Goal: Check status: Check status

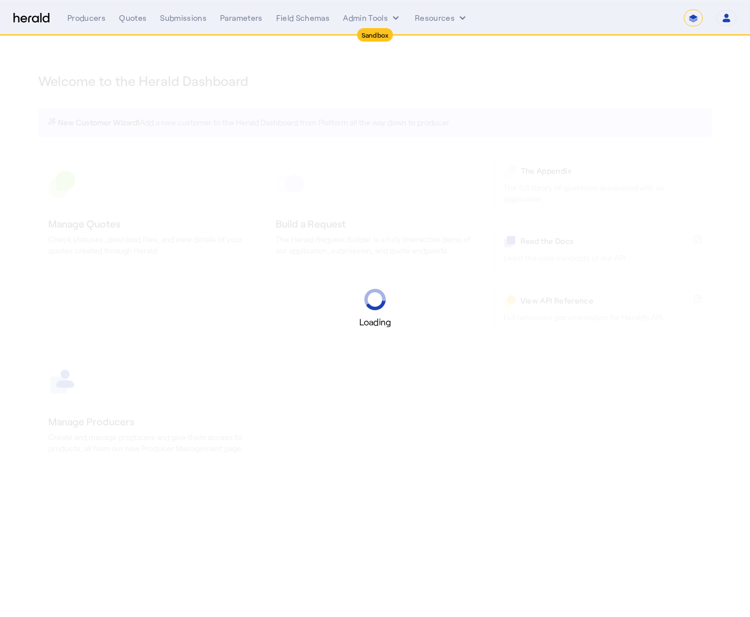
select select "*******"
select select "pfm_2v8p_herald_api"
click at [693, 22] on select "**********" at bounding box center [693, 18] width 19 height 17
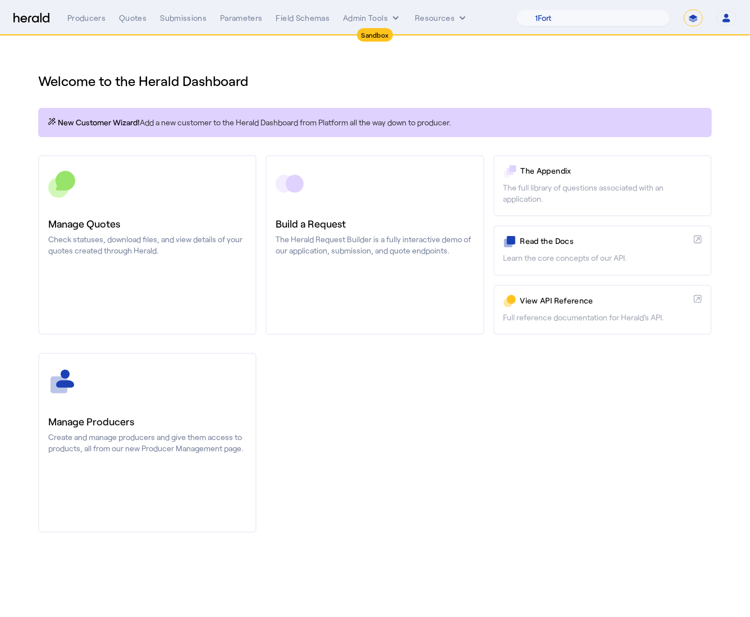
select select "**********"
click at [684, 10] on select "**********" at bounding box center [693, 18] width 19 height 17
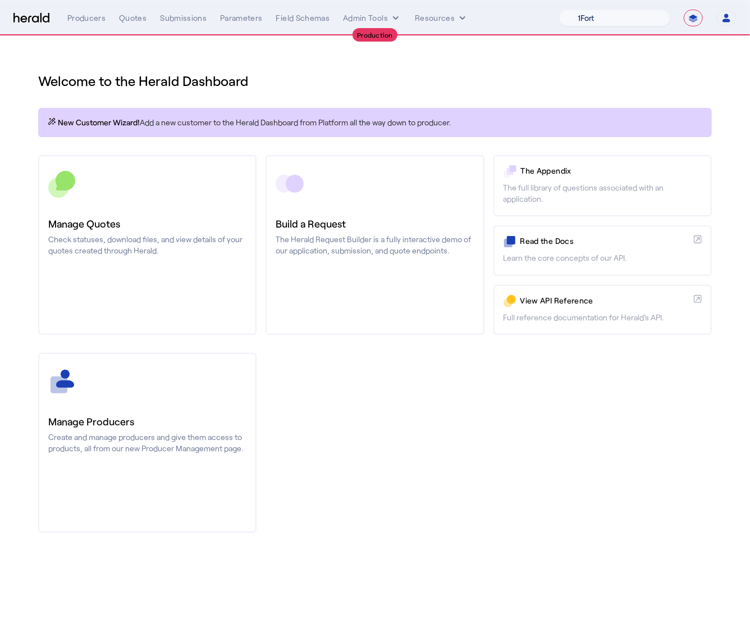
click at [605, 25] on select "1Fort Affinity Risk Billy BindHQ Bunker CRC Campus Coverage Citadel Fifthwall F…" at bounding box center [614, 18] width 111 height 17
select select "pfm_h3db_crc"
click at [559, 10] on select "1Fort Affinity Risk Billy BindHQ Bunker CRC Campus Coverage Citadel Fifthwall F…" at bounding box center [614, 18] width 111 height 17
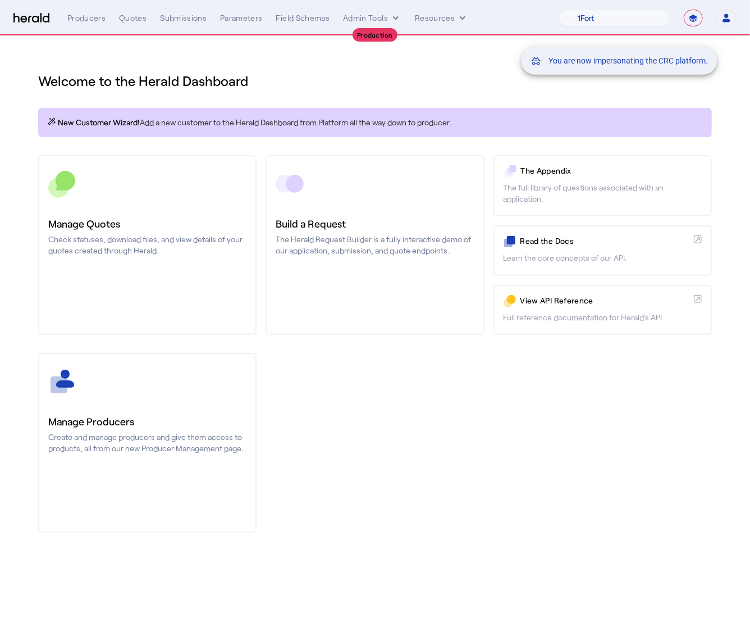
click at [119, 245] on div "You are now impersonating the CRC platform." at bounding box center [375, 308] width 750 height 617
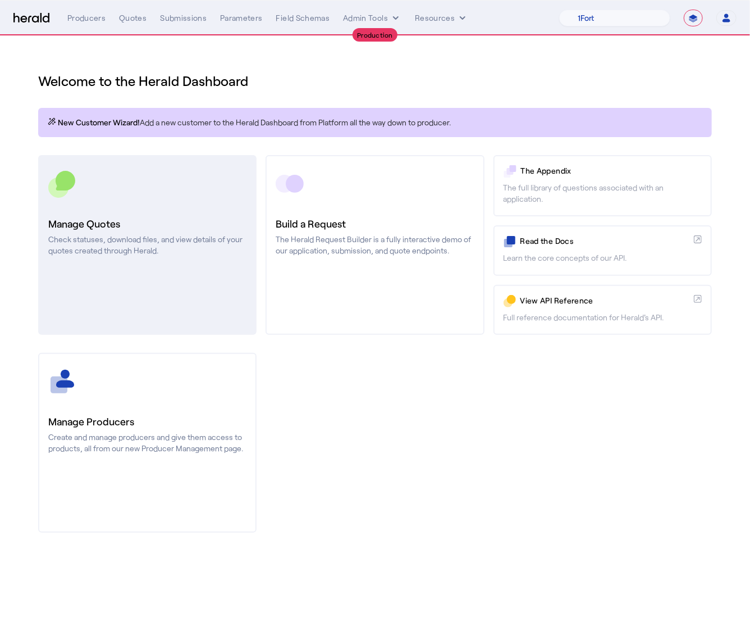
click at [148, 255] on p "Check statuses, download files, and view details of your quotes created through…" at bounding box center [147, 245] width 198 height 22
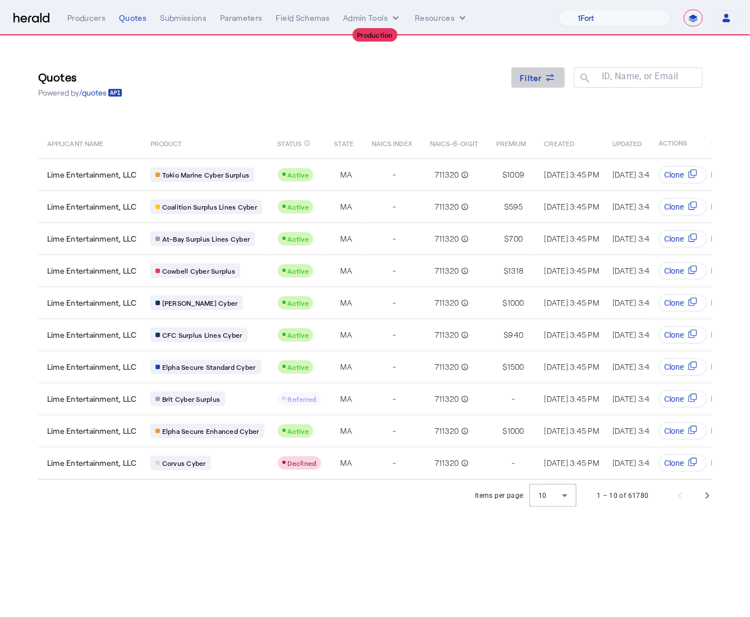
click at [528, 76] on span "Filter" at bounding box center [532, 78] width 22 height 12
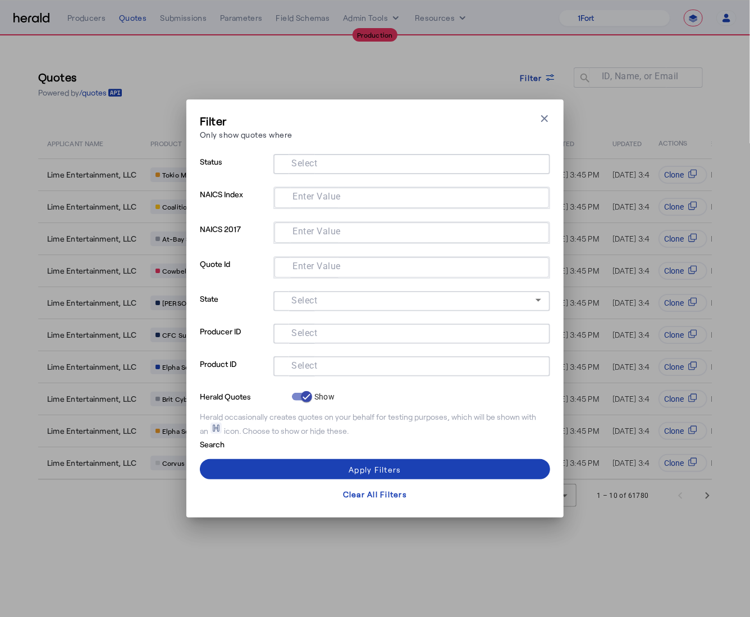
click at [349, 365] on input "Select" at bounding box center [409, 364] width 254 height 13
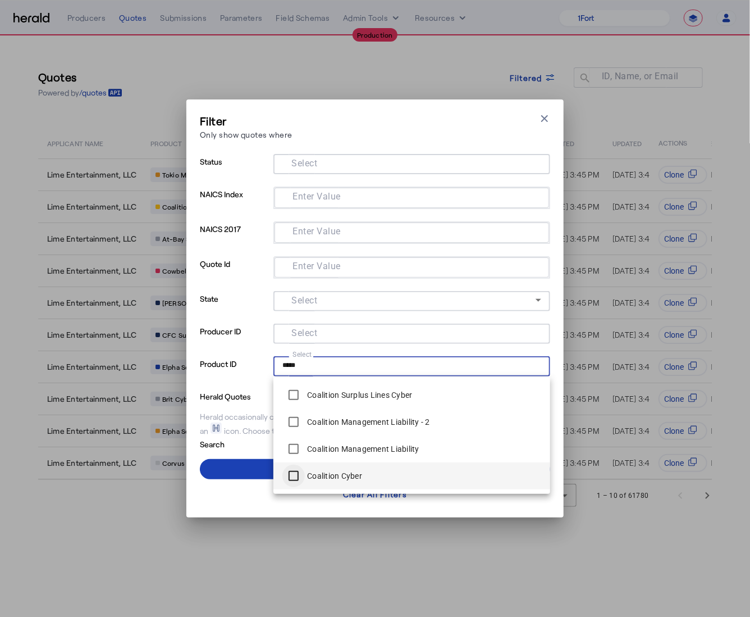
type input "*****"
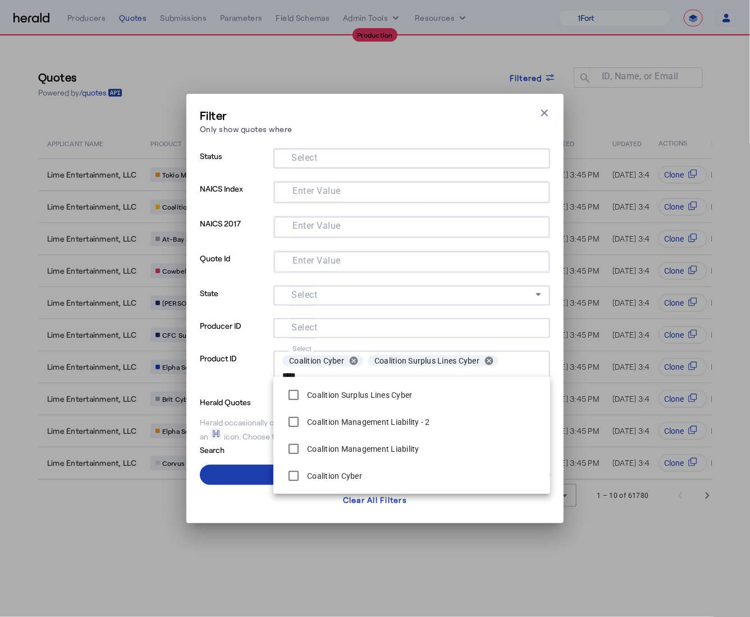
click at [244, 480] on span at bounding box center [375, 474] width 350 height 27
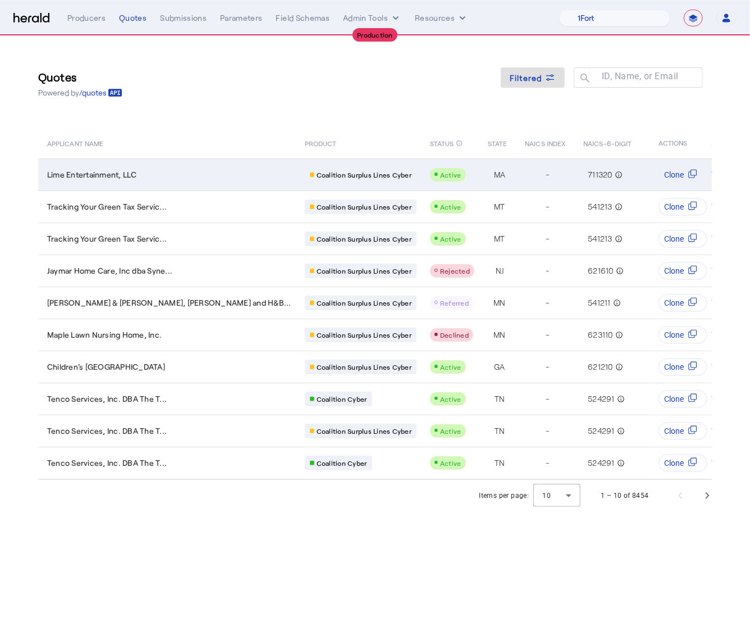
click at [164, 175] on div "Lime Entertainment, LLC" at bounding box center [169, 174] width 244 height 11
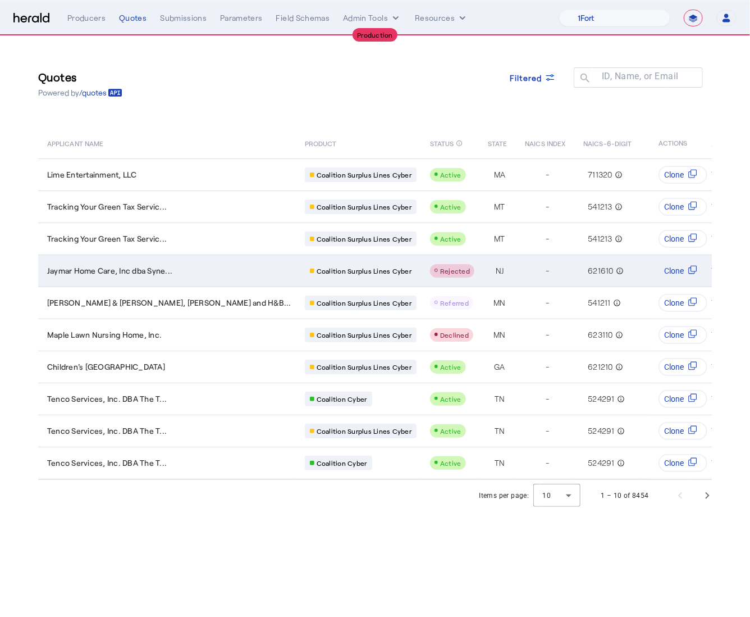
click at [177, 265] on td "Jaymar Home Care, Inc dba Syne..." at bounding box center [167, 270] width 258 height 32
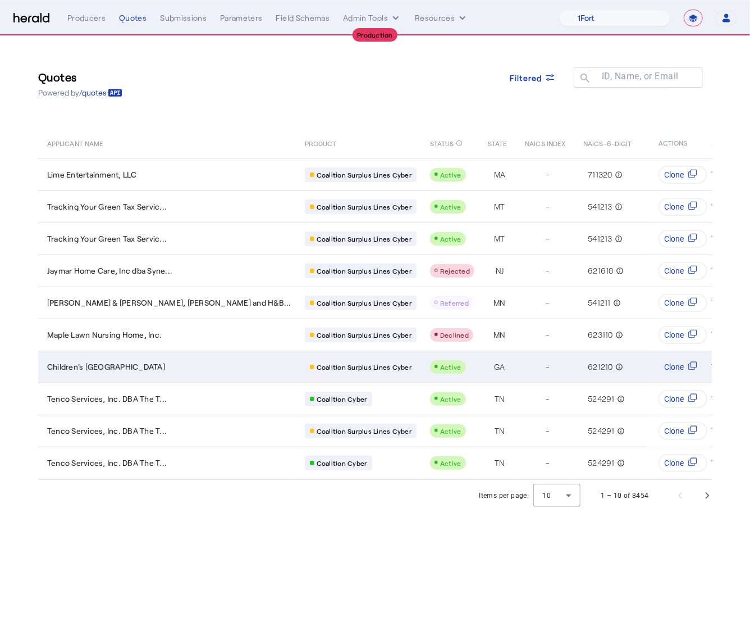
click at [164, 363] on div "Children's Dental Village" at bounding box center [169, 366] width 244 height 11
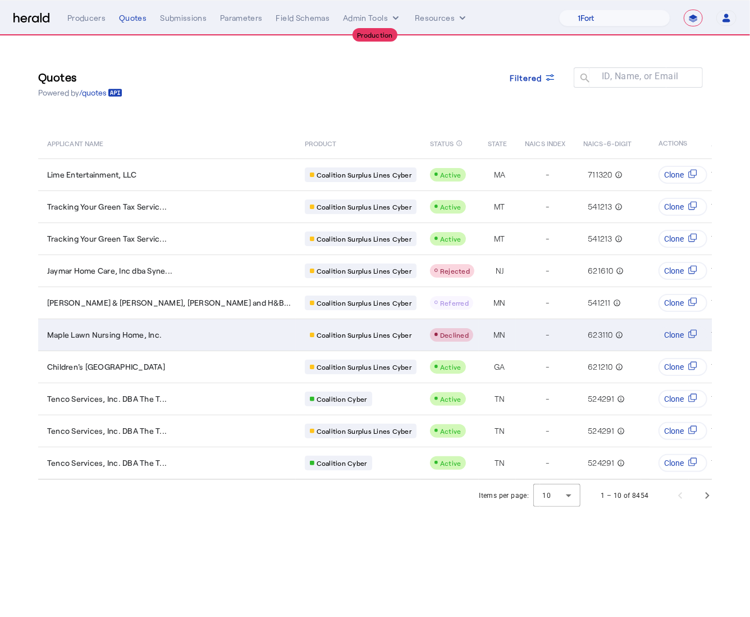
click at [169, 329] on div "Maple Lawn Nursing Home, Inc." at bounding box center [169, 334] width 244 height 11
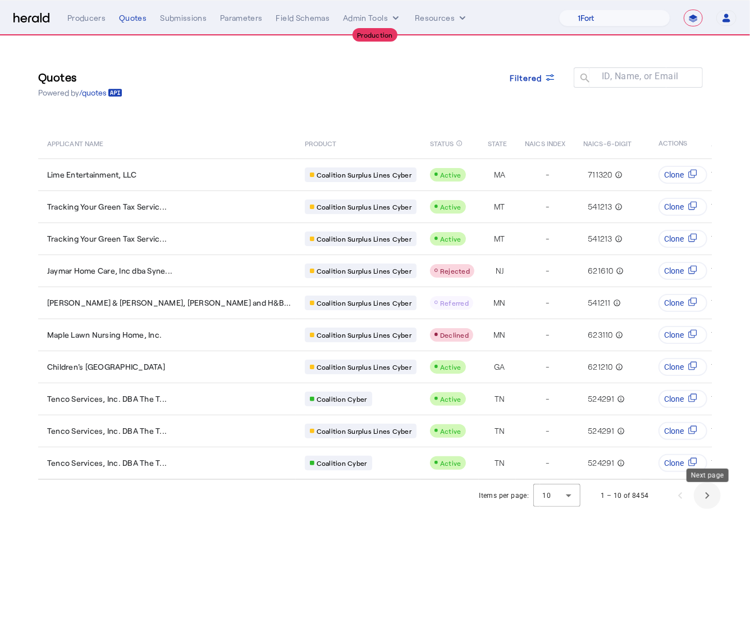
click at [712, 502] on span "Next page" at bounding box center [707, 495] width 27 height 27
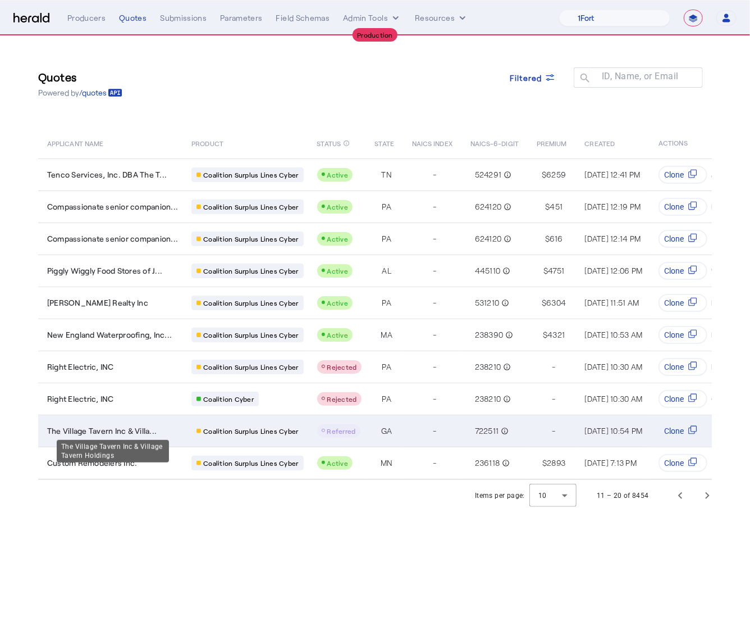
click at [156, 425] on span "The Village Tavern Inc & Villa..." at bounding box center [102, 430] width 110 height 11
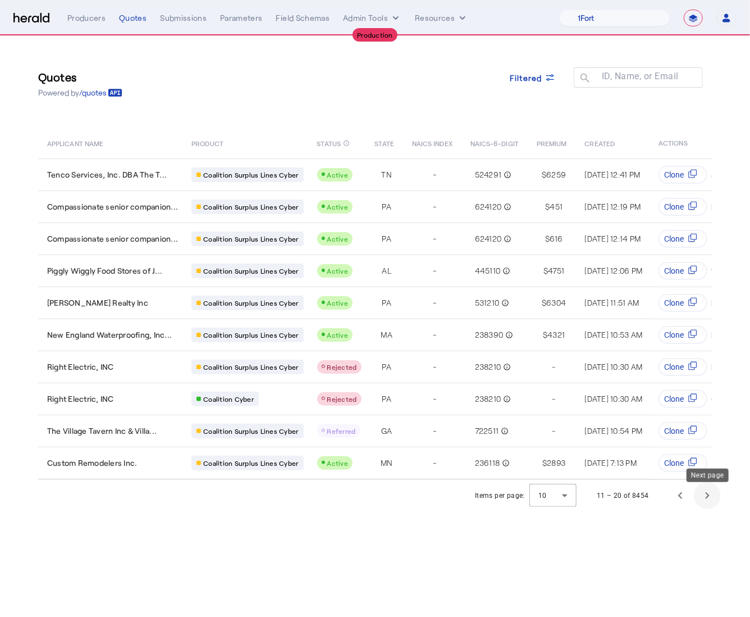
click at [706, 505] on span "Next page" at bounding box center [707, 495] width 27 height 27
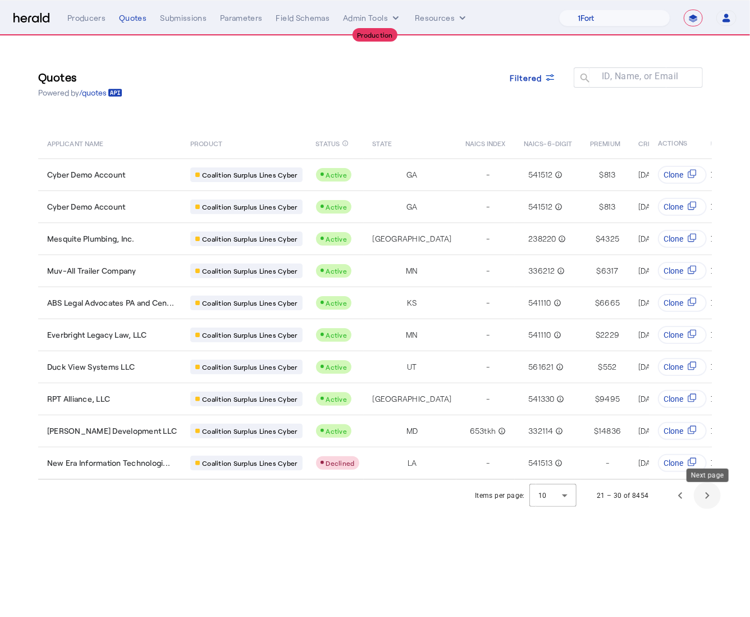
click at [706, 505] on span "Next page" at bounding box center [707, 495] width 27 height 27
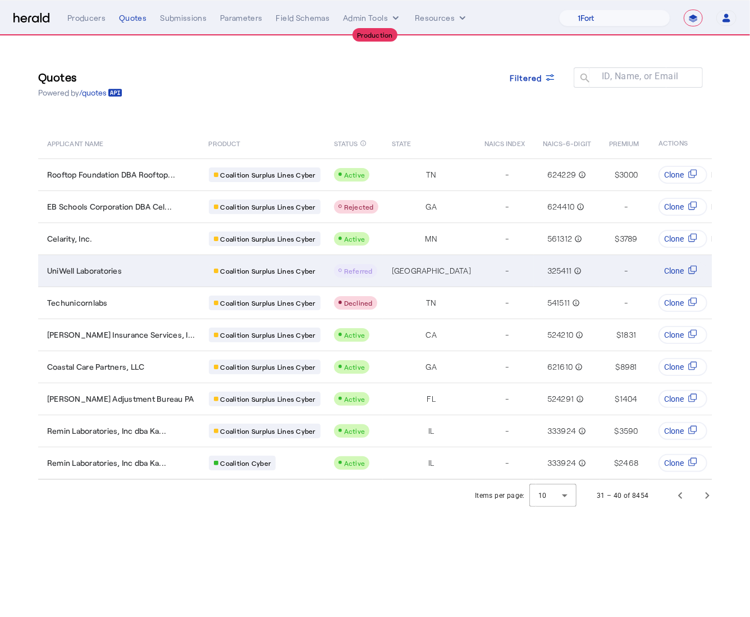
click at [171, 271] on div "UniWell Laboratories" at bounding box center [121, 270] width 148 height 11
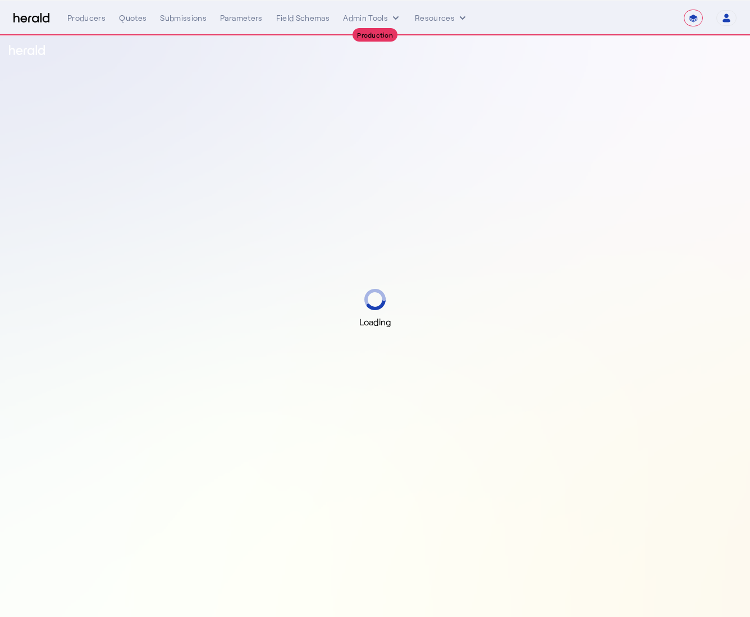
select select "**********"
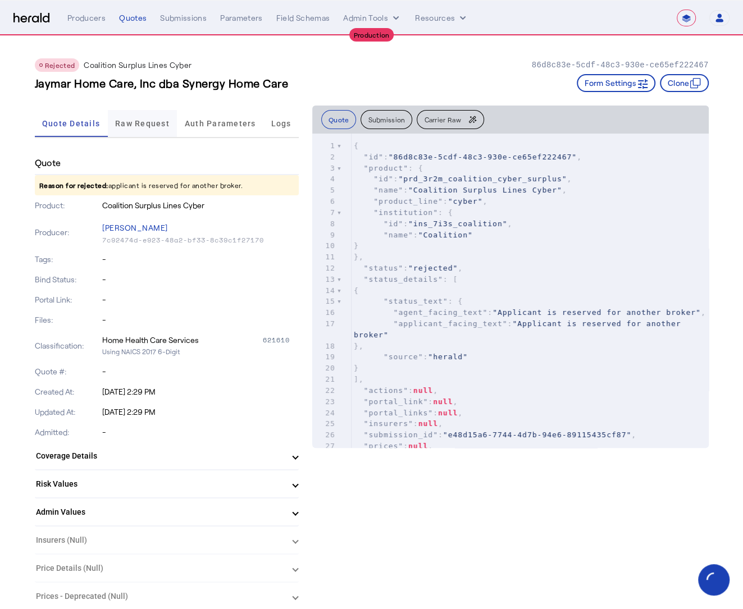
click at [154, 127] on span "Raw Request" at bounding box center [142, 124] width 54 height 8
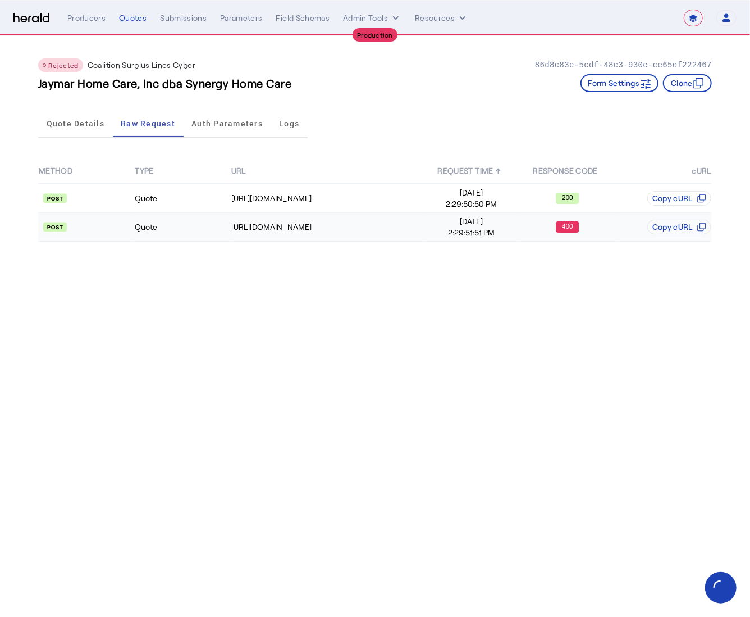
click at [212, 230] on td "Quote" at bounding box center [182, 227] width 96 height 29
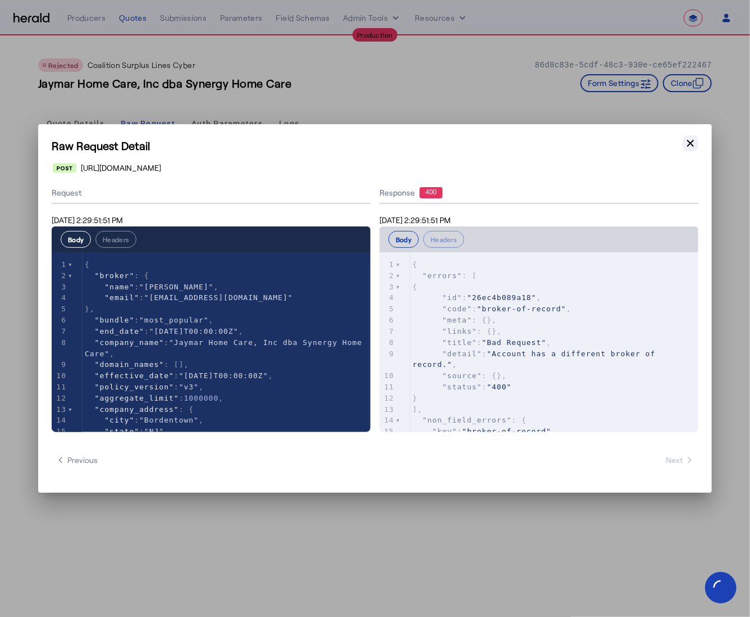
click at [694, 142] on icon "button" at bounding box center [690, 143] width 11 height 11
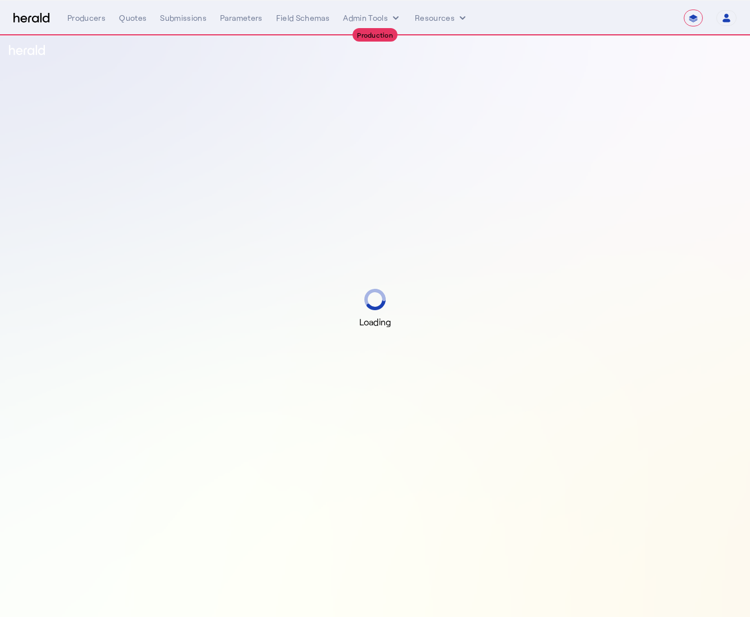
select select "**********"
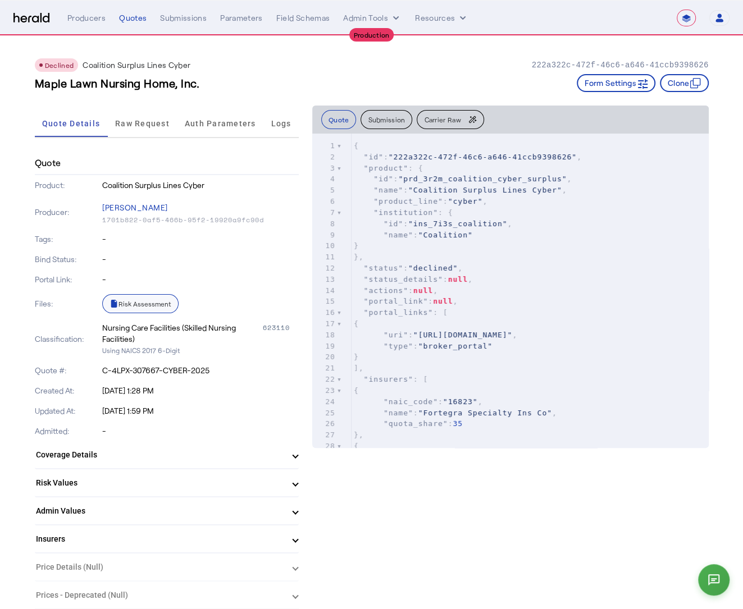
click at [157, 307] on link "Risk Assessment" at bounding box center [140, 303] width 76 height 19
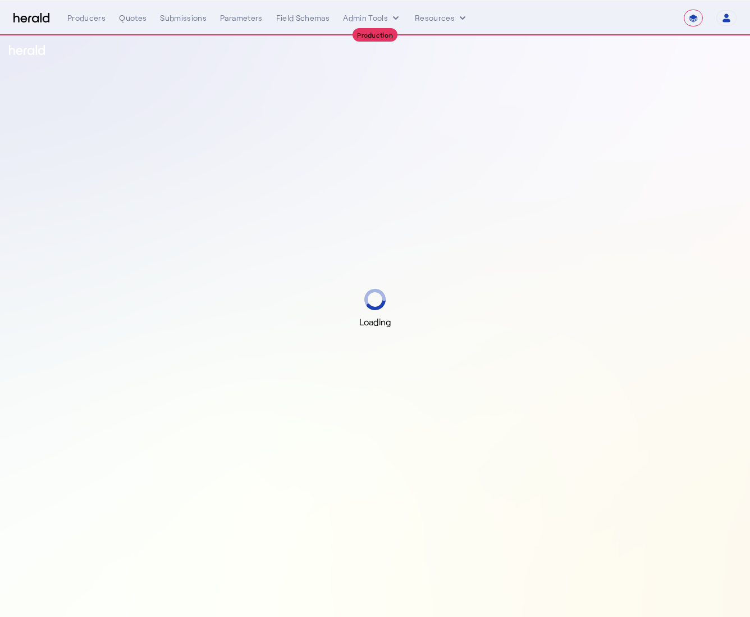
select select "**********"
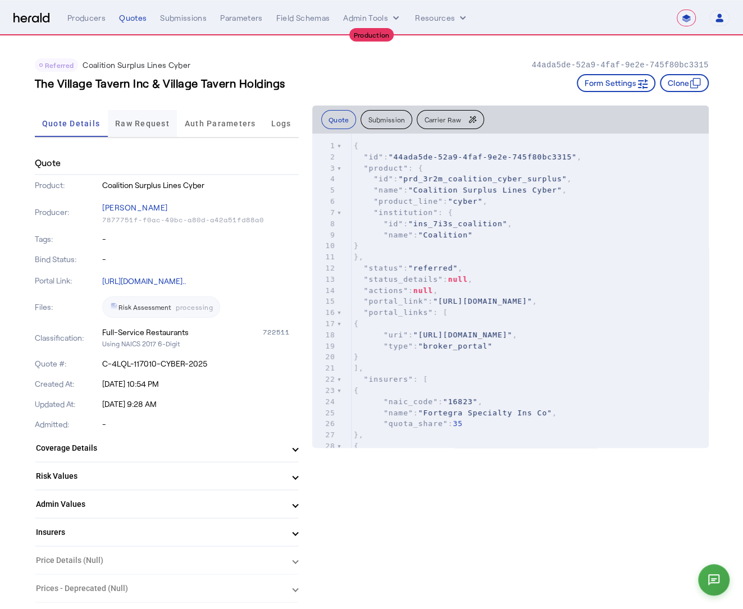
click at [154, 126] on span "Raw Request" at bounding box center [142, 124] width 54 height 8
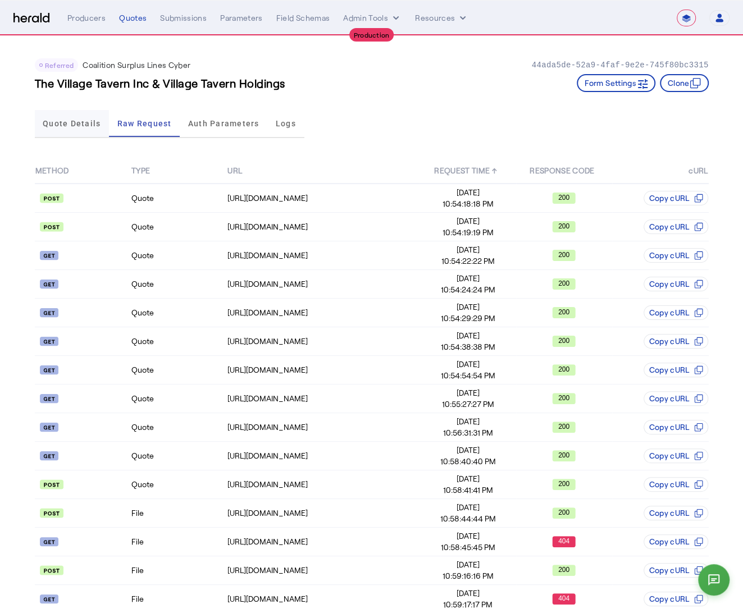
click at [66, 127] on span "Quote Details" at bounding box center [72, 124] width 58 height 8
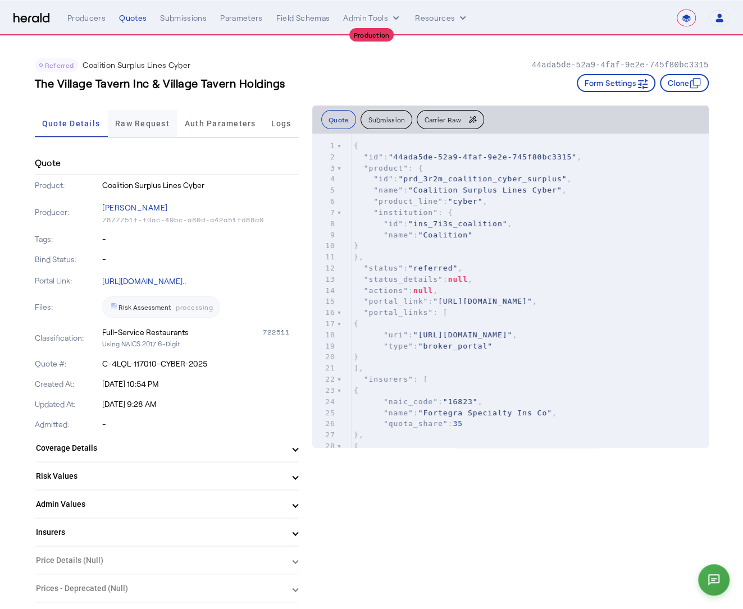
click at [120, 116] on span "Raw Request" at bounding box center [142, 123] width 54 height 27
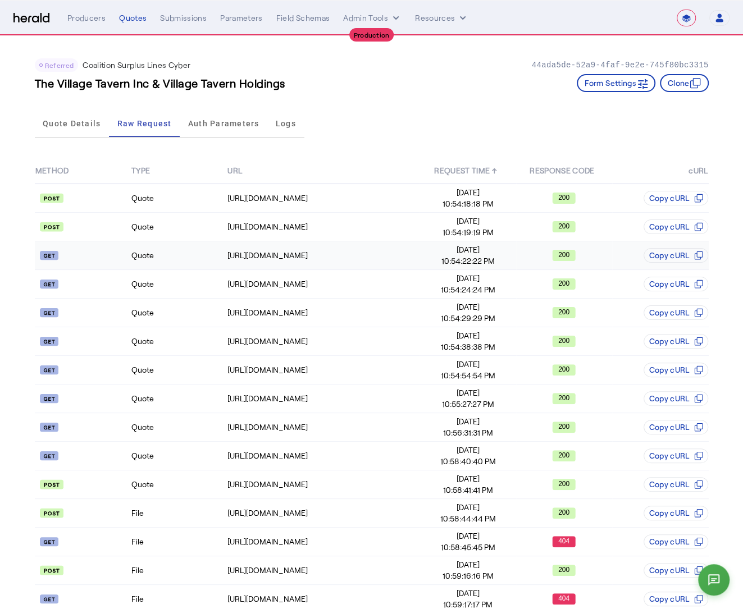
click at [187, 261] on td "Quote" at bounding box center [179, 255] width 96 height 29
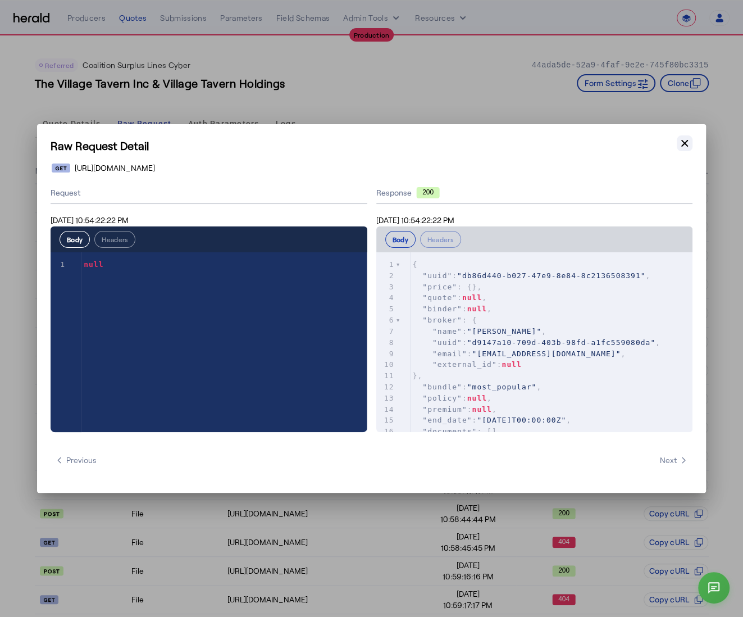
click at [687, 143] on icon "button" at bounding box center [684, 143] width 11 height 11
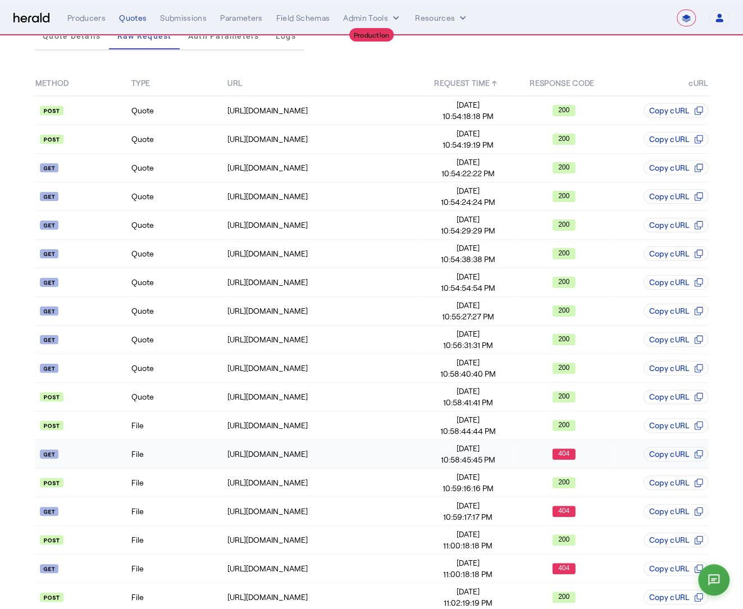
scroll to position [95, 0]
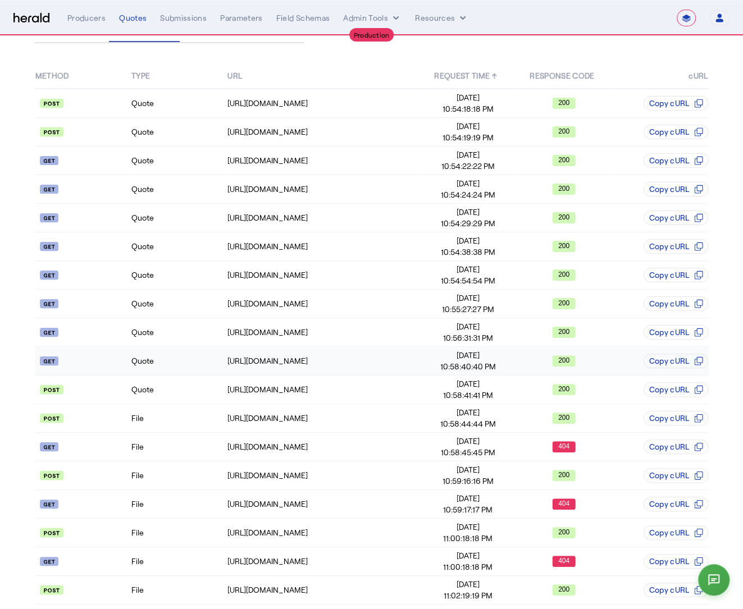
click at [185, 361] on td "Quote" at bounding box center [179, 361] width 96 height 29
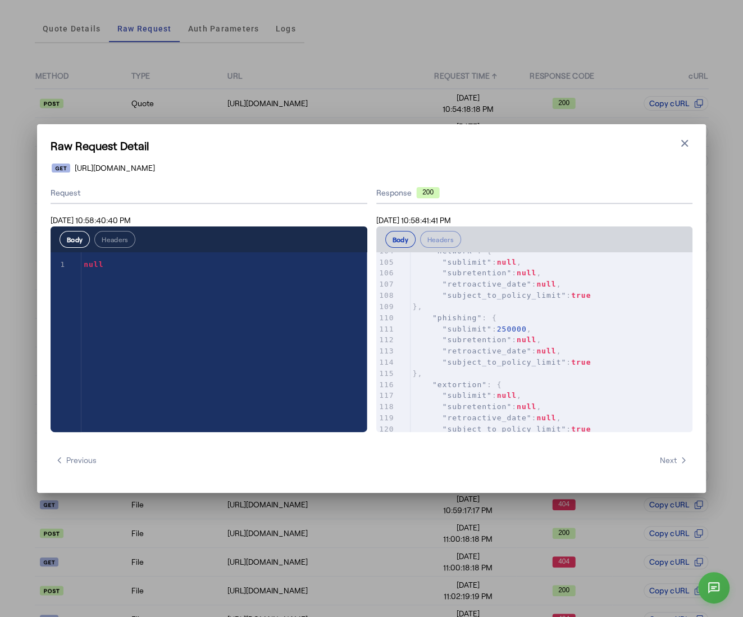
scroll to position [0, 0]
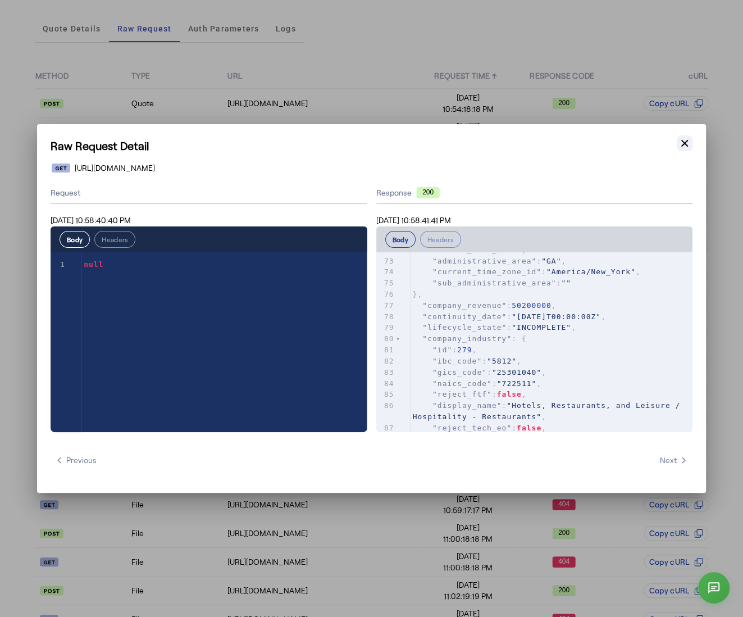
click at [683, 139] on icon "button" at bounding box center [684, 143] width 11 height 11
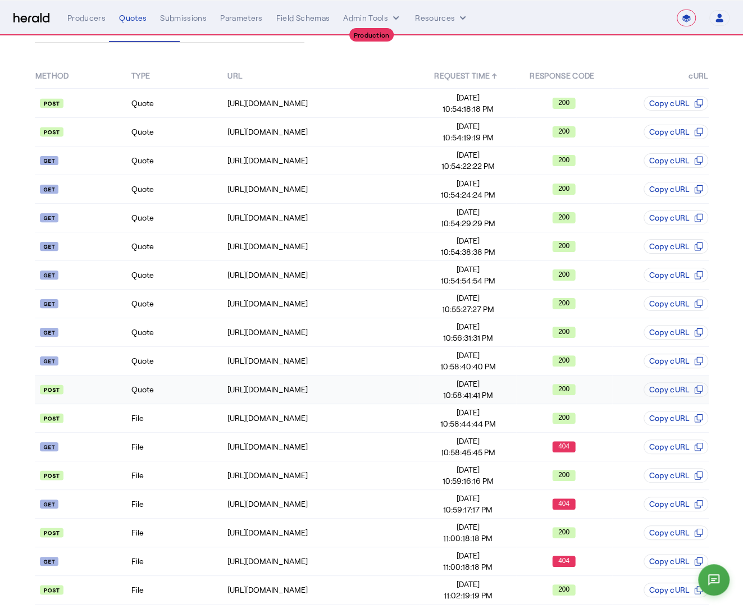
click at [143, 396] on td "Quote" at bounding box center [179, 390] width 96 height 29
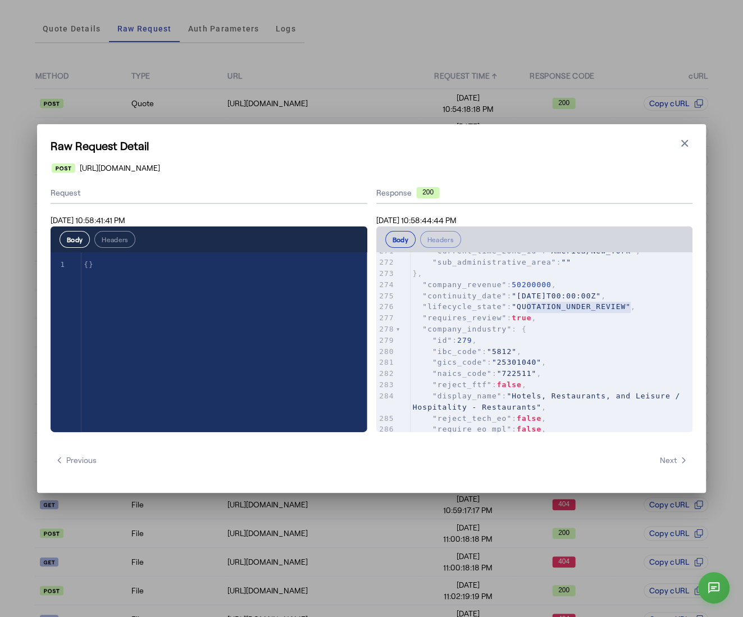
type textarea "**********"
drag, startPoint x: 627, startPoint y: 305, endPoint x: 522, endPoint y: 307, distance: 105.0
click at [522, 307] on span ""QUOTATION_UNDER_REVIEW"" at bounding box center [571, 306] width 119 height 8
click at [680, 142] on icon "button" at bounding box center [684, 143] width 11 height 11
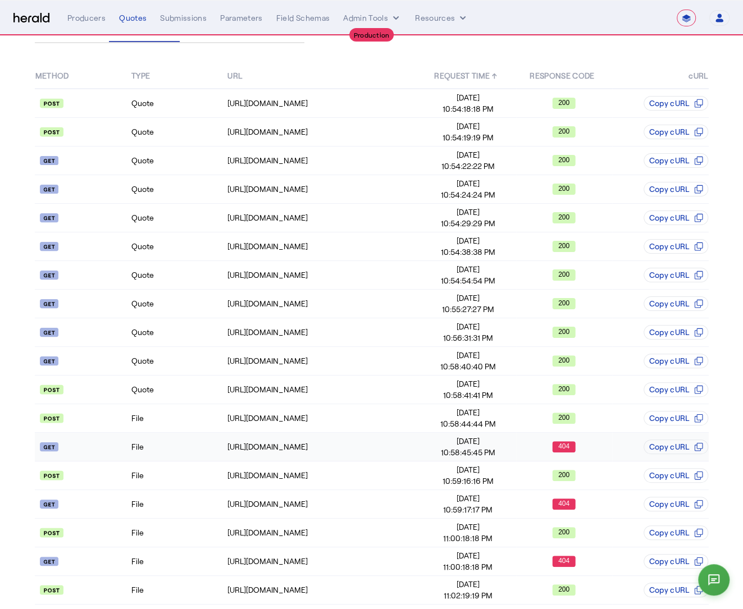
click at [181, 448] on td "File" at bounding box center [179, 447] width 96 height 29
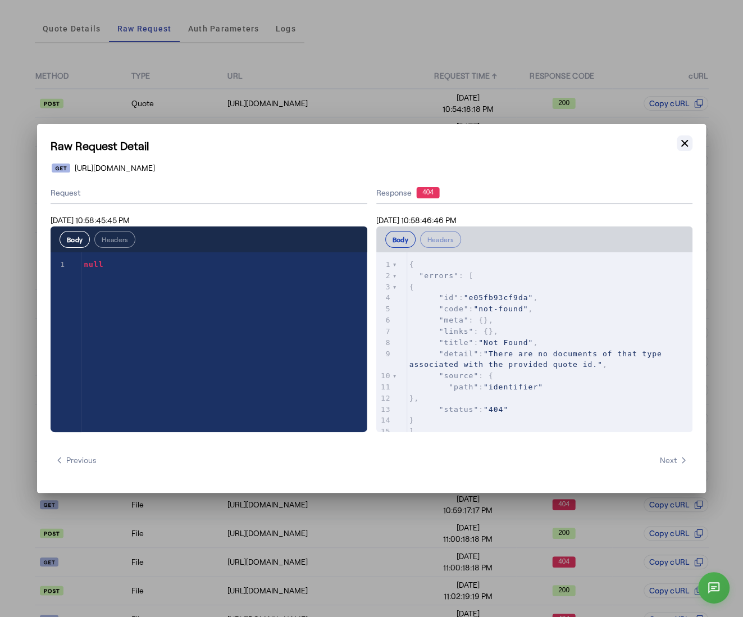
click at [684, 143] on icon "button" at bounding box center [684, 143] width 7 height 7
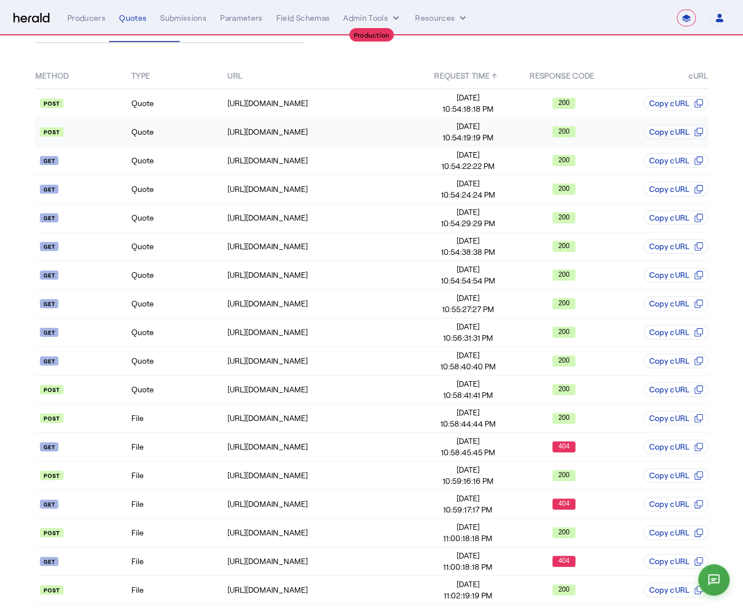
click at [174, 129] on td "Quote" at bounding box center [179, 132] width 96 height 29
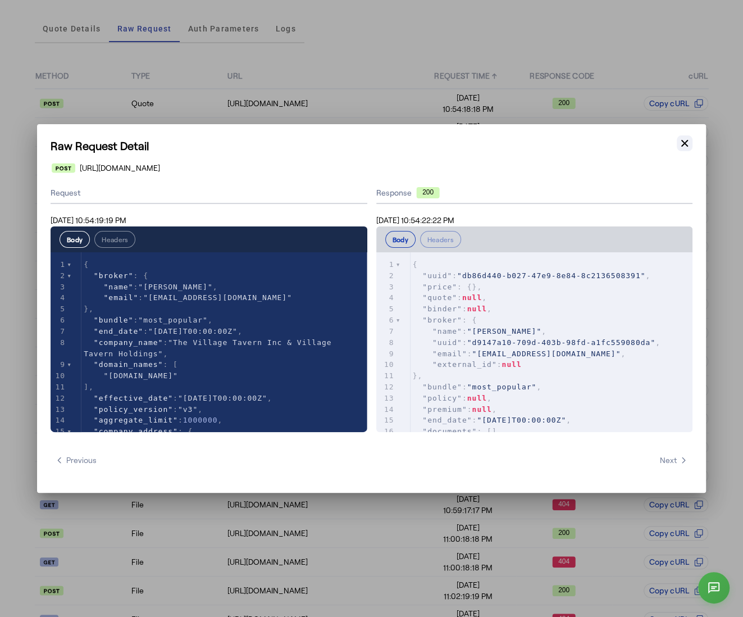
click at [685, 147] on icon "button" at bounding box center [684, 143] width 11 height 11
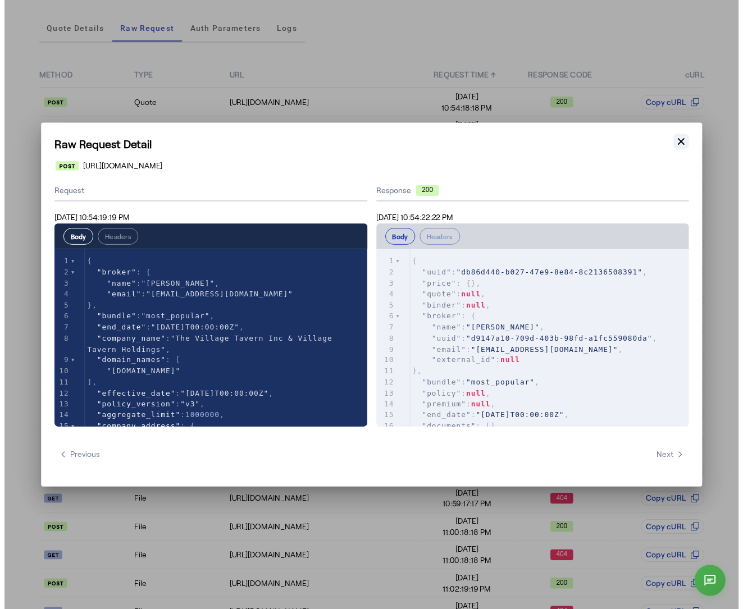
scroll to position [95, 0]
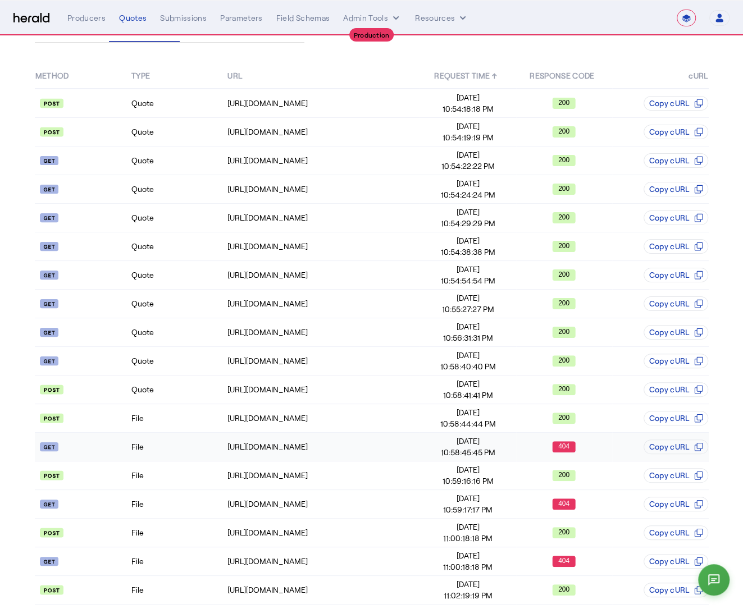
click at [184, 451] on td "File" at bounding box center [179, 447] width 96 height 29
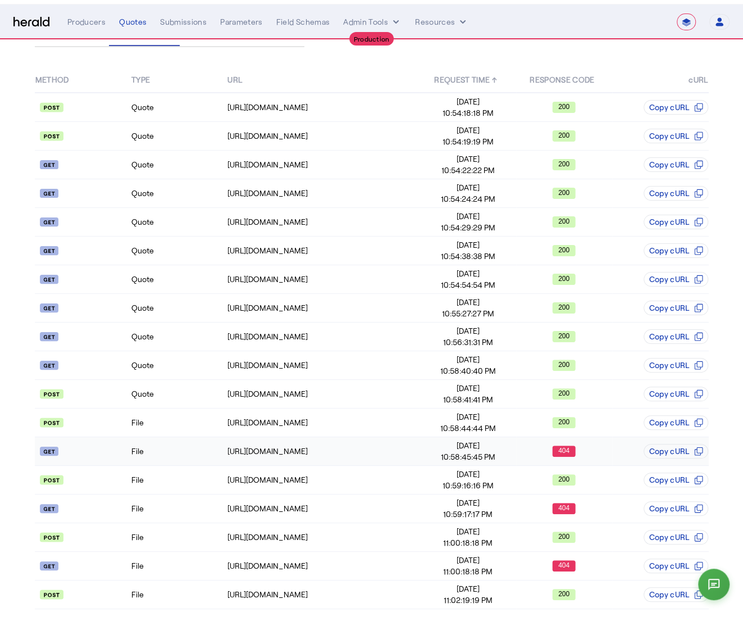
scroll to position [0, 0]
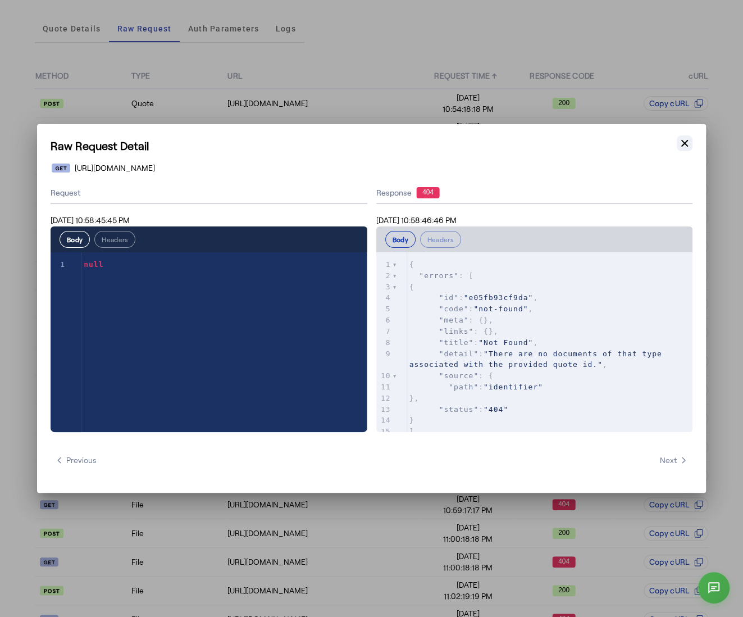
click at [688, 143] on icon "button" at bounding box center [684, 143] width 11 height 11
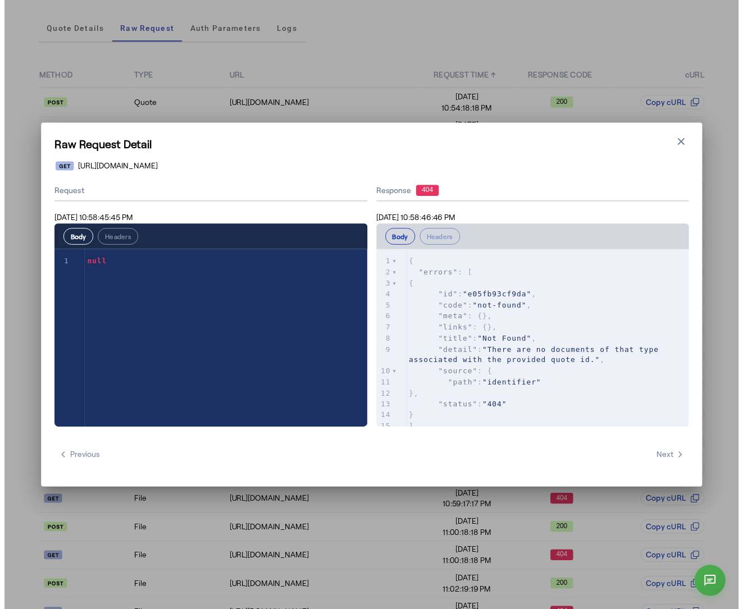
scroll to position [95, 0]
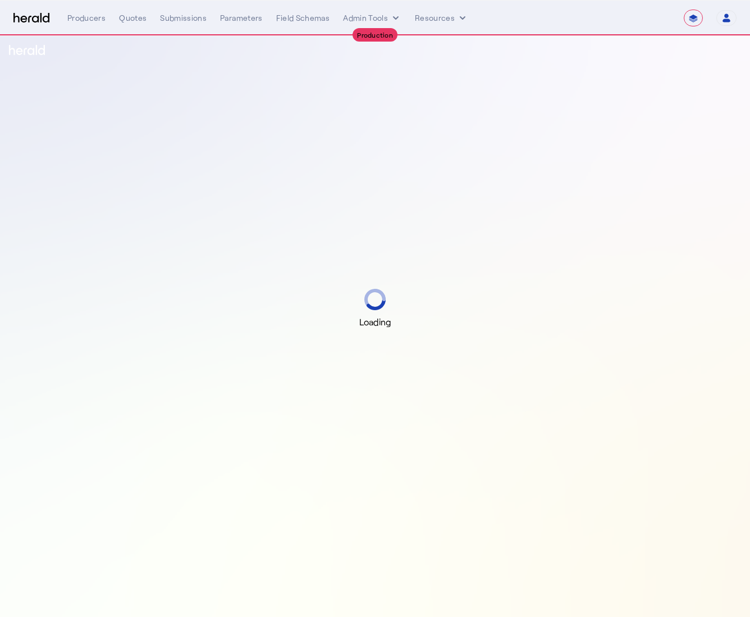
select select "**********"
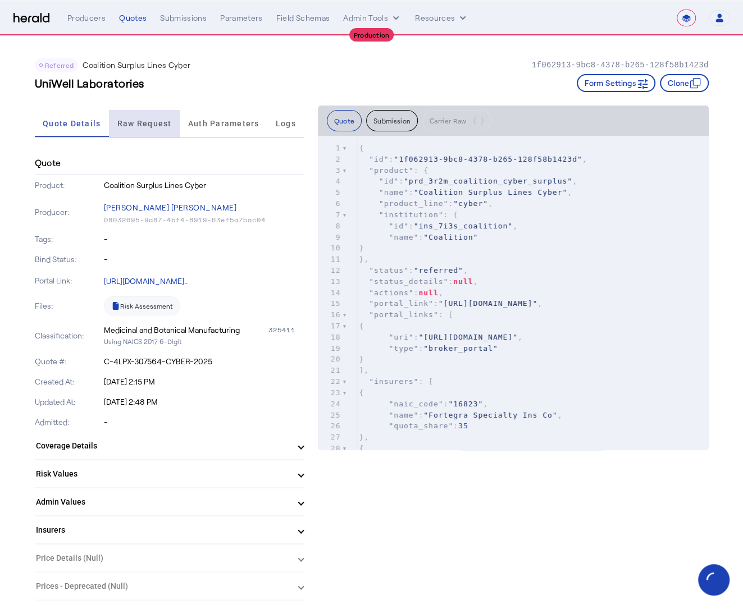
click at [140, 122] on span "Raw Request" at bounding box center [144, 124] width 54 height 8
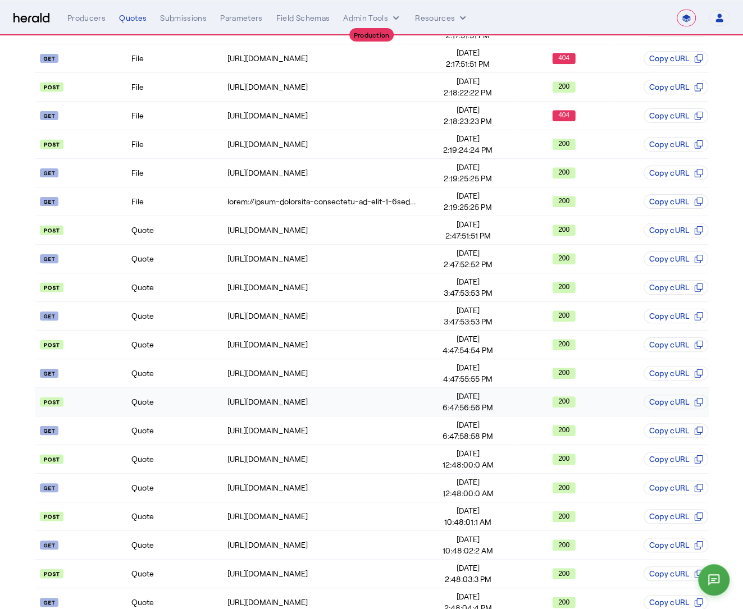
scroll to position [444, 0]
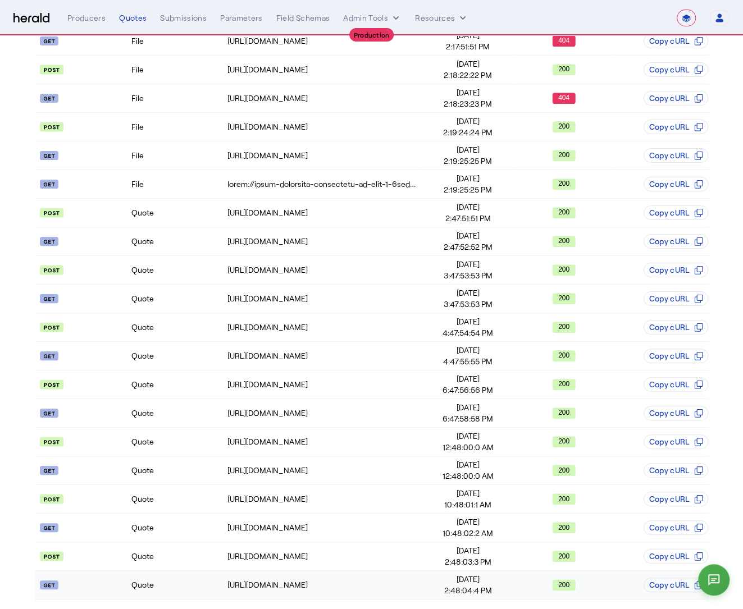
click at [203, 583] on td "Quote" at bounding box center [179, 585] width 96 height 29
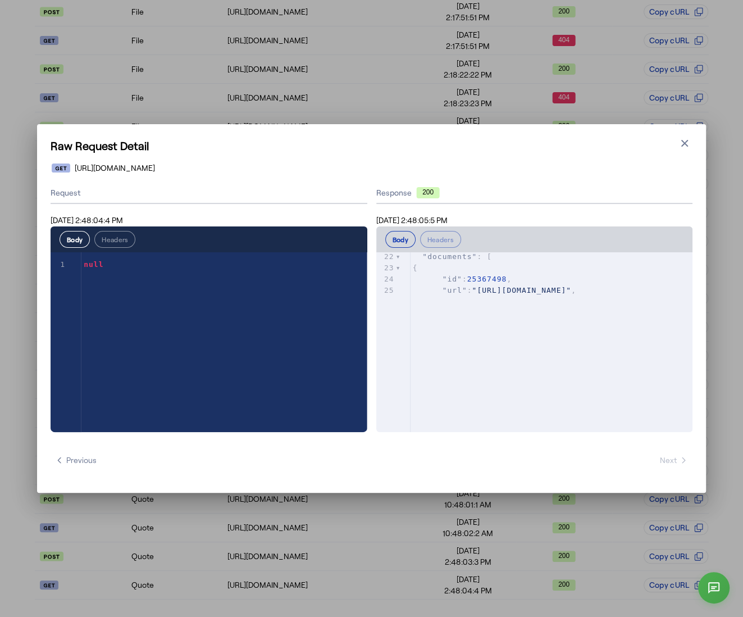
scroll to position [0, 0]
click at [680, 143] on icon "button" at bounding box center [684, 143] width 11 height 11
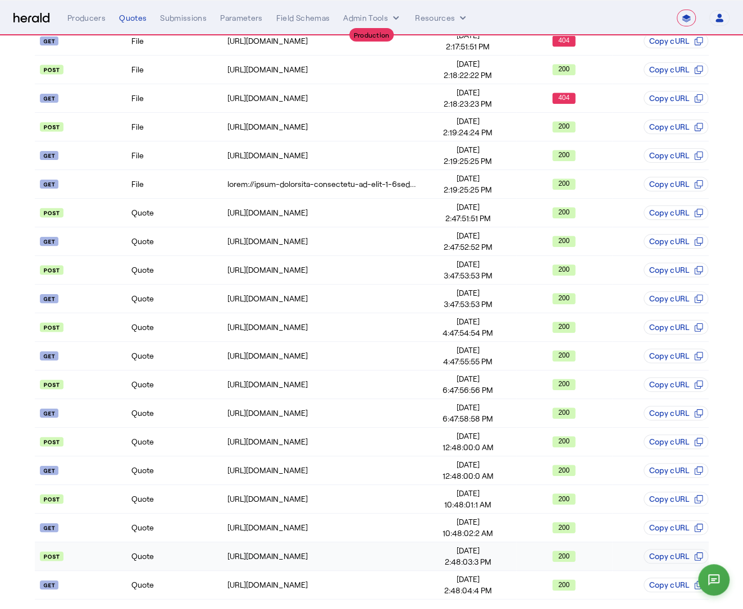
click at [165, 542] on td "Quote" at bounding box center [179, 556] width 96 height 29
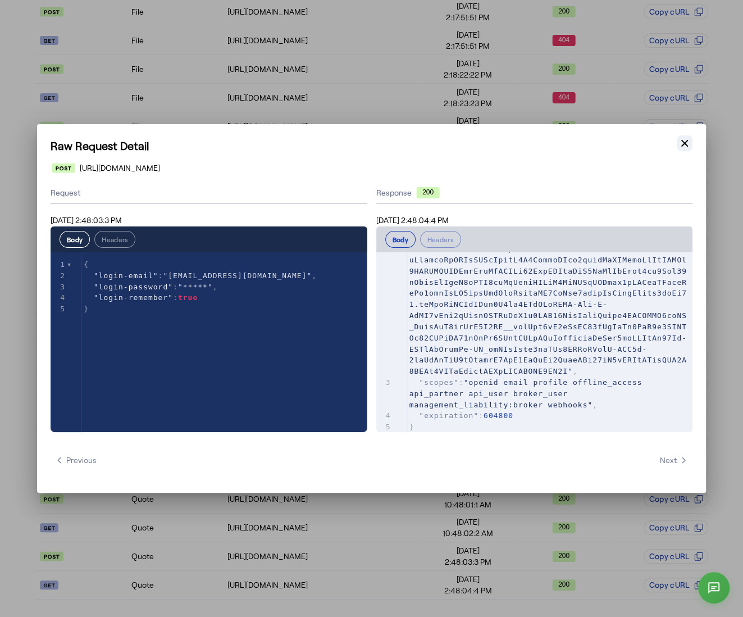
click at [682, 144] on icon "button" at bounding box center [684, 143] width 7 height 7
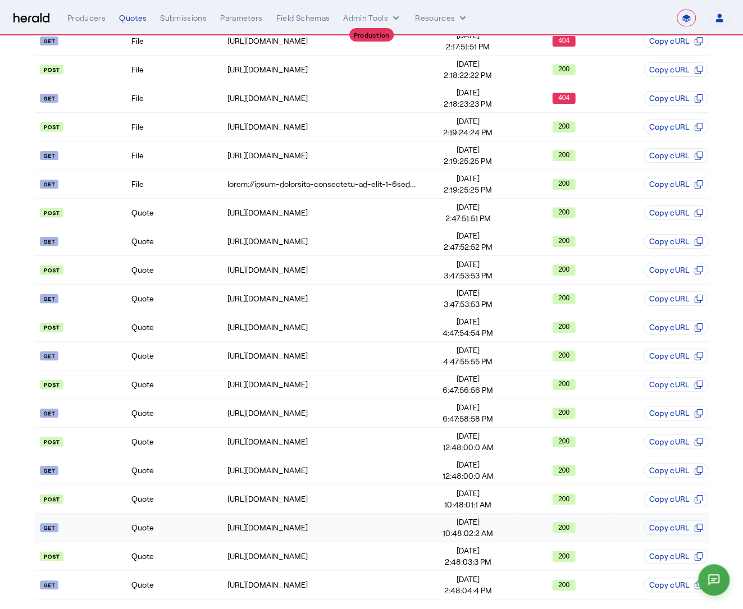
click at [147, 523] on td "Quote" at bounding box center [179, 528] width 96 height 29
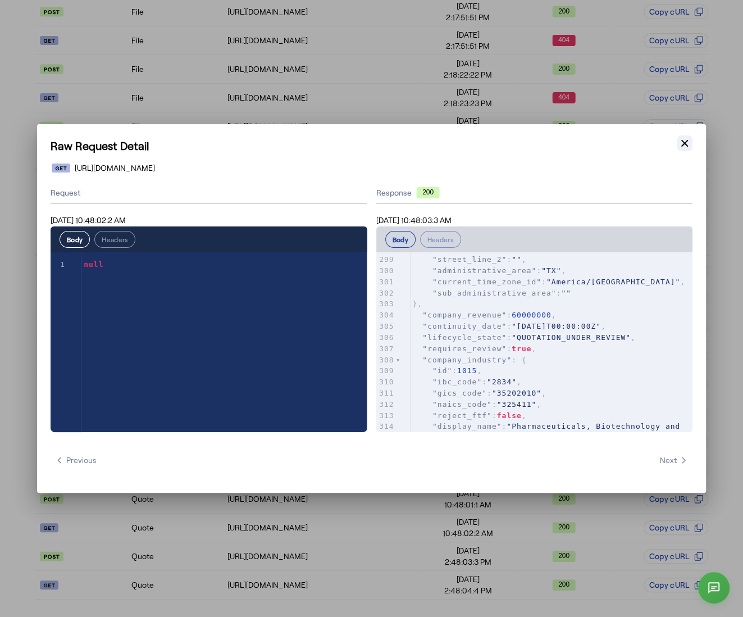
click at [687, 148] on icon "button" at bounding box center [684, 143] width 11 height 11
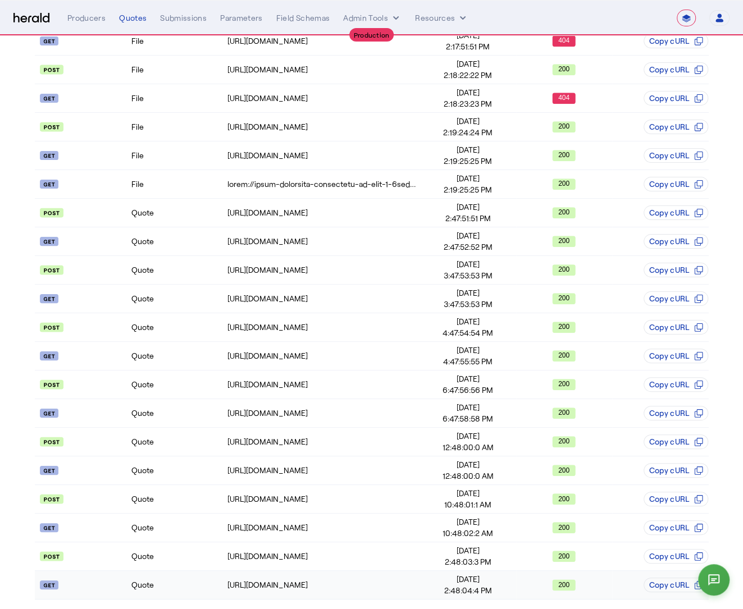
click at [214, 580] on td "Quote" at bounding box center [179, 585] width 96 height 29
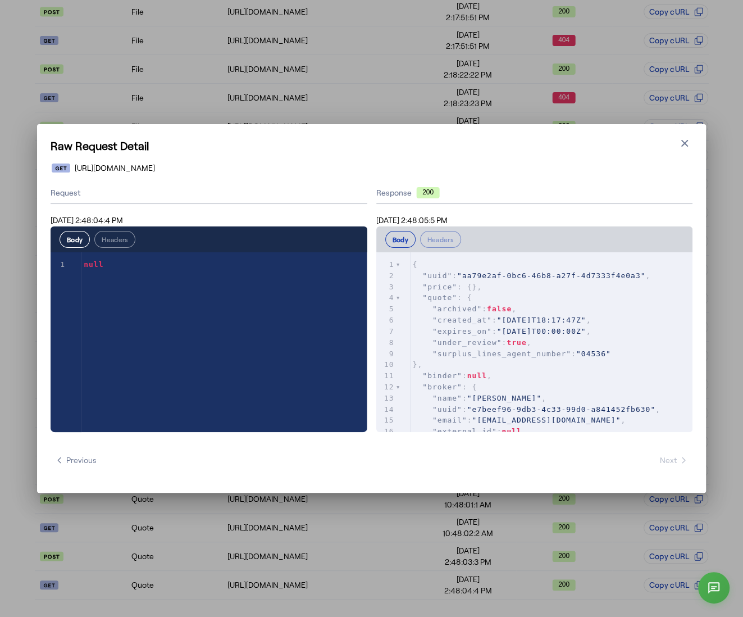
click at [625, 282] on pre ""price" : {}," at bounding box center [552, 286] width 282 height 11
type input "*********"
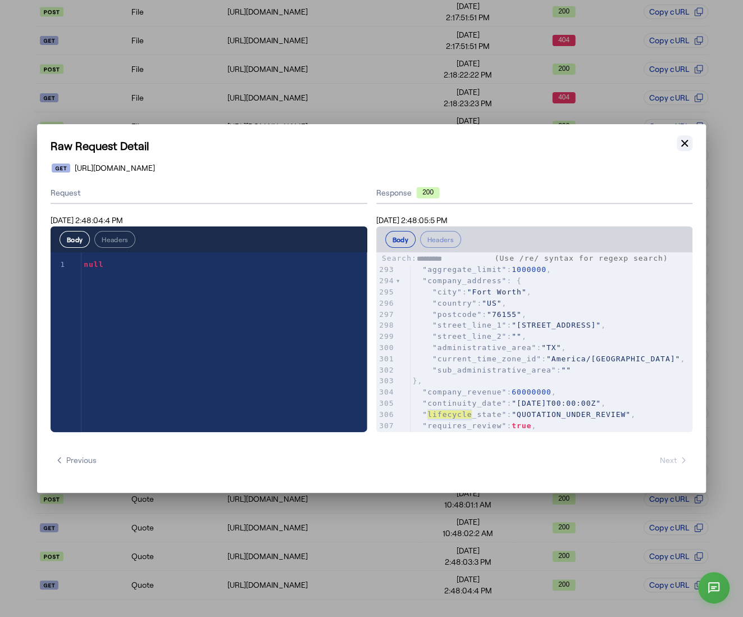
type textarea "*********"
click at [690, 145] on button "Close modal" at bounding box center [685, 143] width 16 height 16
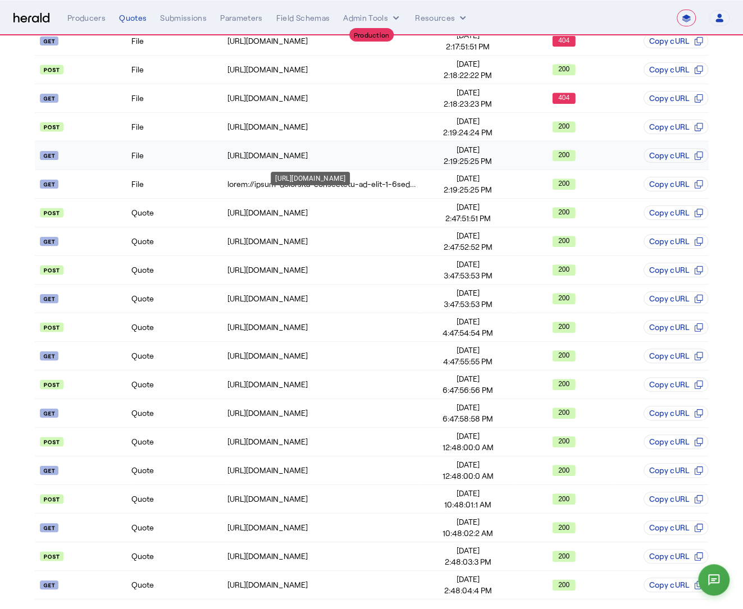
click at [402, 157] on div "https://distribution-api.coalitioninc.com/v2/packages/C-4LPX-307564-CYBER-2025/…" at bounding box center [322, 155] width 191 height 11
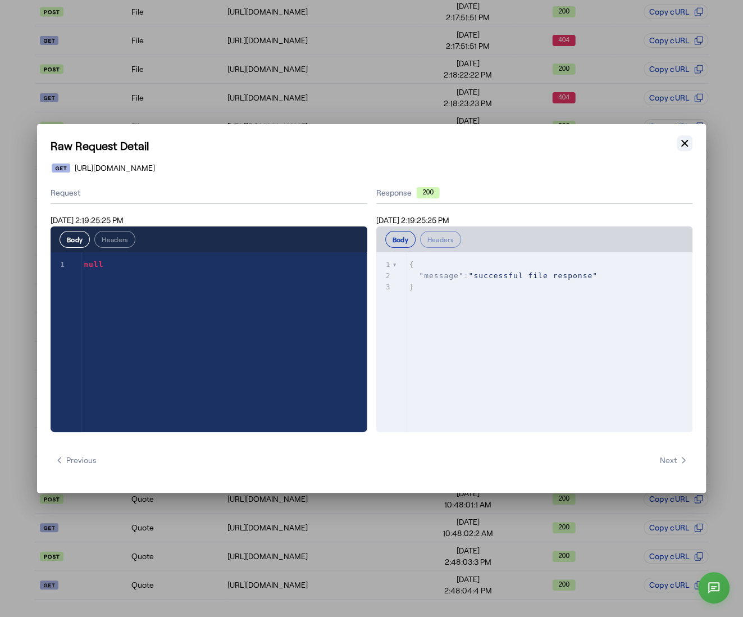
click at [687, 137] on button "Close modal" at bounding box center [685, 143] width 16 height 16
